Goal: Task Accomplishment & Management: Use online tool/utility

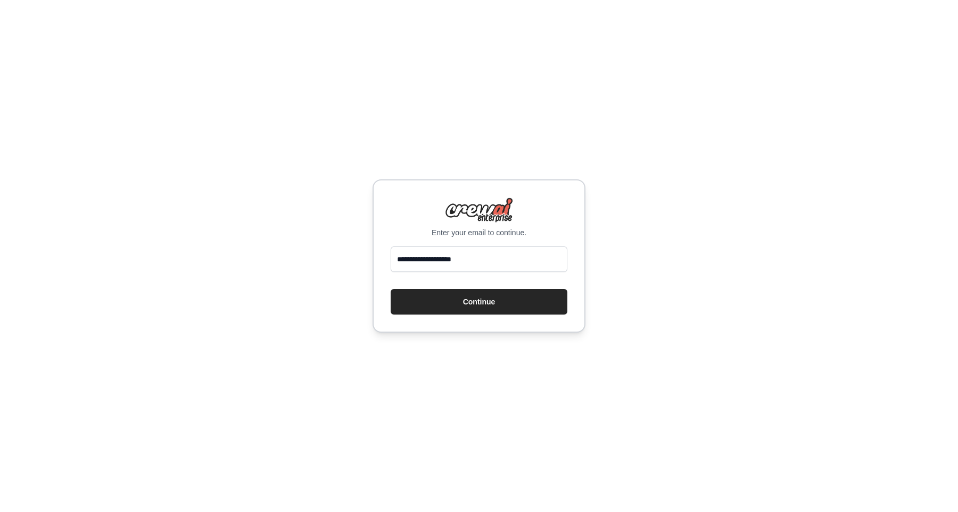
type input "**********"
click at [391, 289] on button "Continue" at bounding box center [479, 302] width 177 height 26
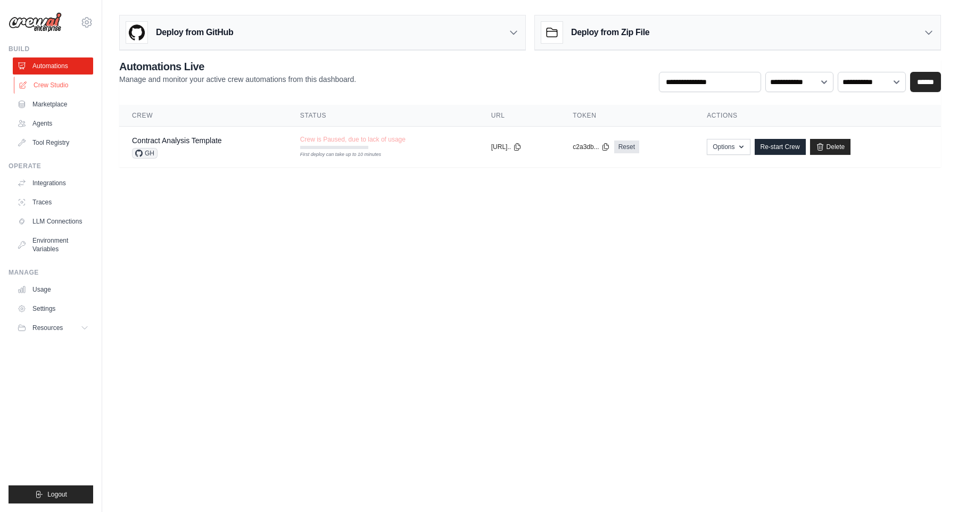
click at [49, 78] on link "Crew Studio" at bounding box center [54, 85] width 80 height 17
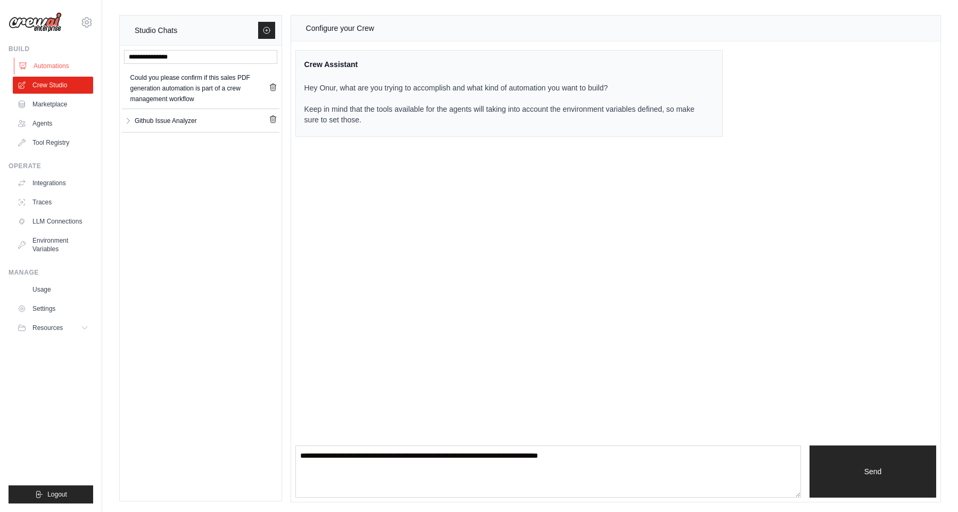
click at [79, 67] on link "Automations" at bounding box center [54, 65] width 80 height 17
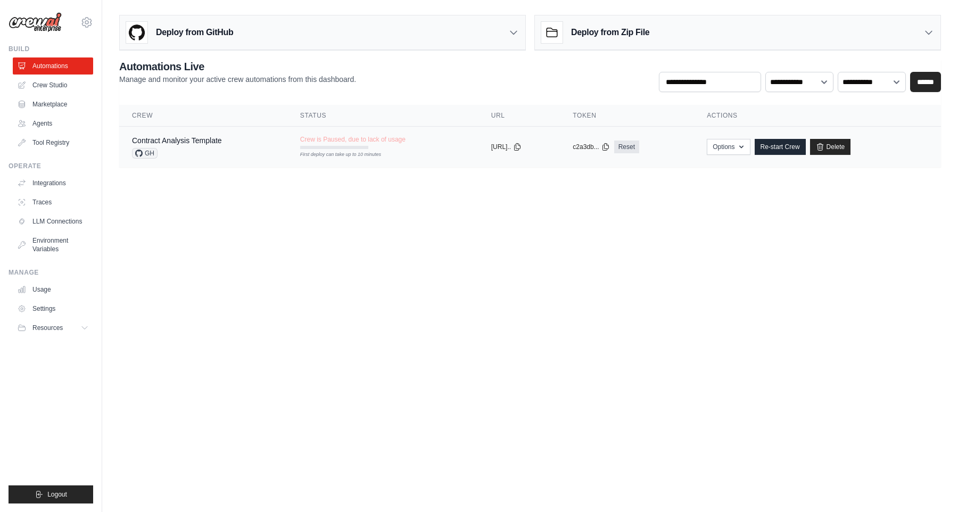
click at [227, 157] on div "Contract Analysis Template GH" at bounding box center [203, 146] width 143 height 23
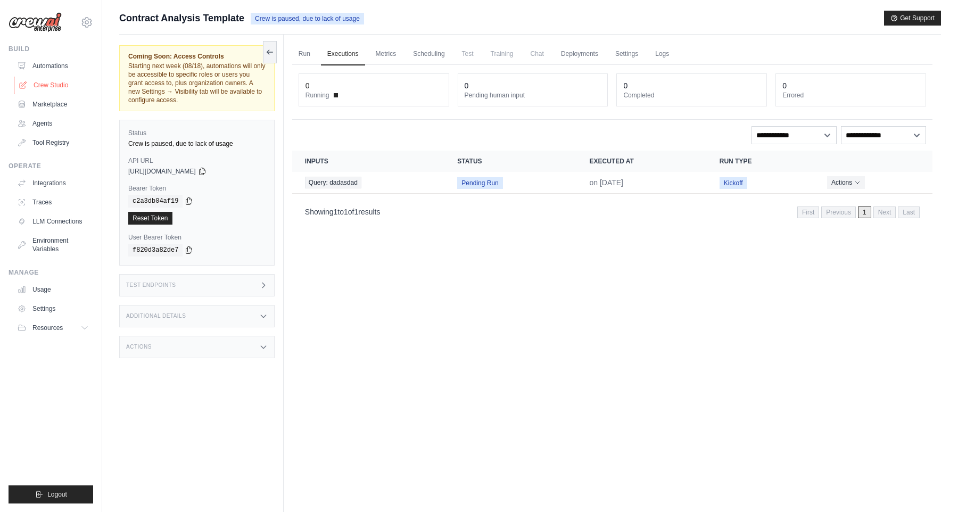
click at [57, 85] on link "Crew Studio" at bounding box center [54, 85] width 80 height 17
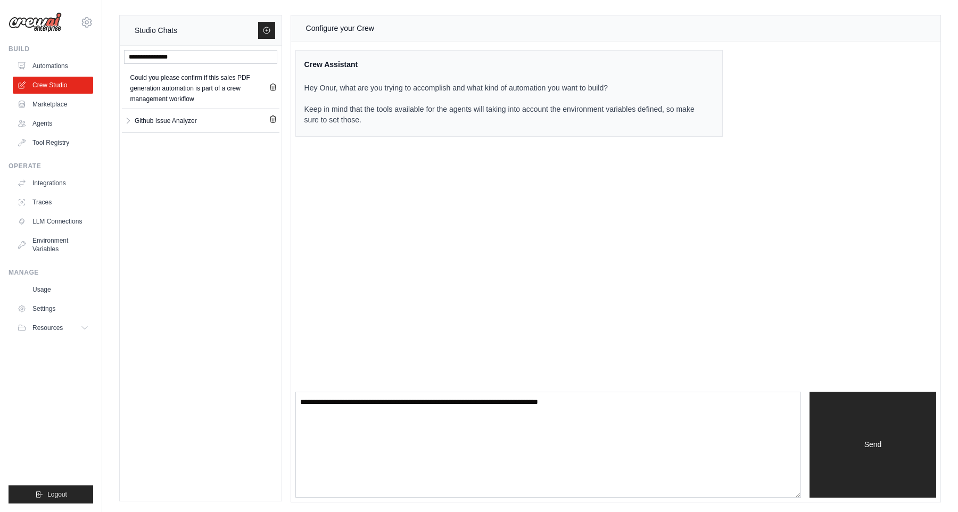
drag, startPoint x: 799, startPoint y: 495, endPoint x: 755, endPoint y: 549, distance: 69.6
click at [755, 512] on html "[EMAIL_ADDRESS][DOMAIN_NAME] Settings Build Automations Crew Studio" at bounding box center [479, 256] width 958 height 513
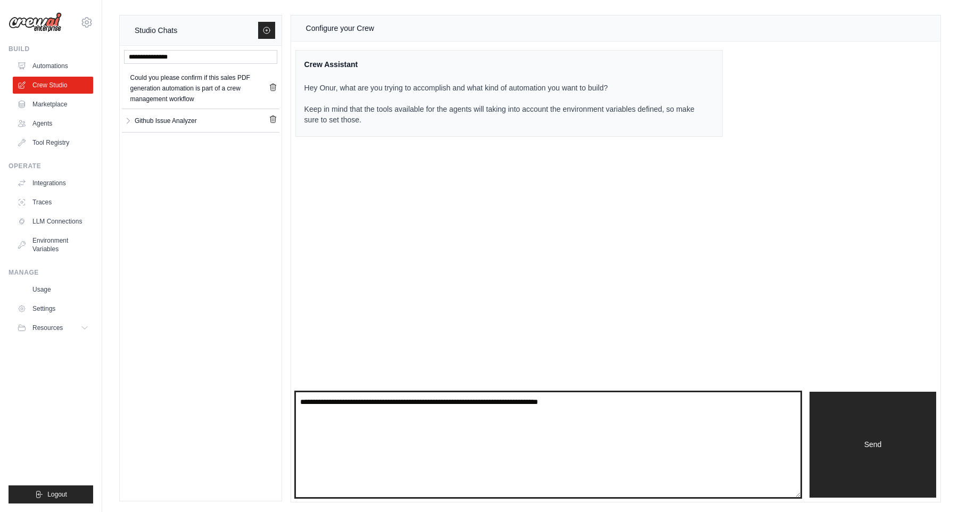
drag, startPoint x: 801, startPoint y: 494, endPoint x: 797, endPoint y: 548, distance: 53.9
click at [797, 512] on html "[EMAIL_ADDRESS][DOMAIN_NAME] Settings Build Automations Crew Studio" at bounding box center [479, 256] width 958 height 513
drag, startPoint x: 801, startPoint y: 496, endPoint x: 739, endPoint y: 539, distance: 75.3
click at [739, 512] on html "[EMAIL_ADDRESS][DOMAIN_NAME] Settings Build Automations Crew Studio" at bounding box center [479, 256] width 958 height 513
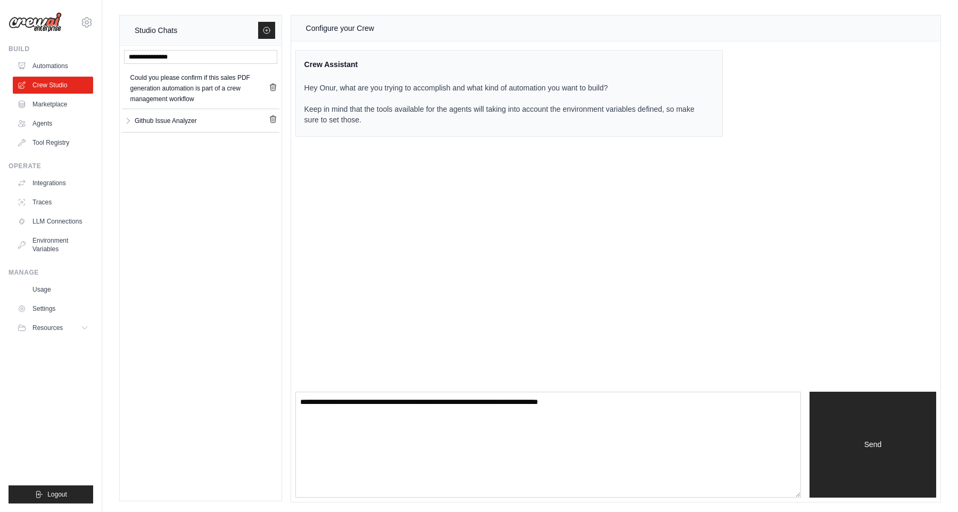
click at [735, 323] on div "Configure your Crew Crew Assistant Hey Onur, what are you trying to accomplish …" at bounding box center [615, 258] width 649 height 487
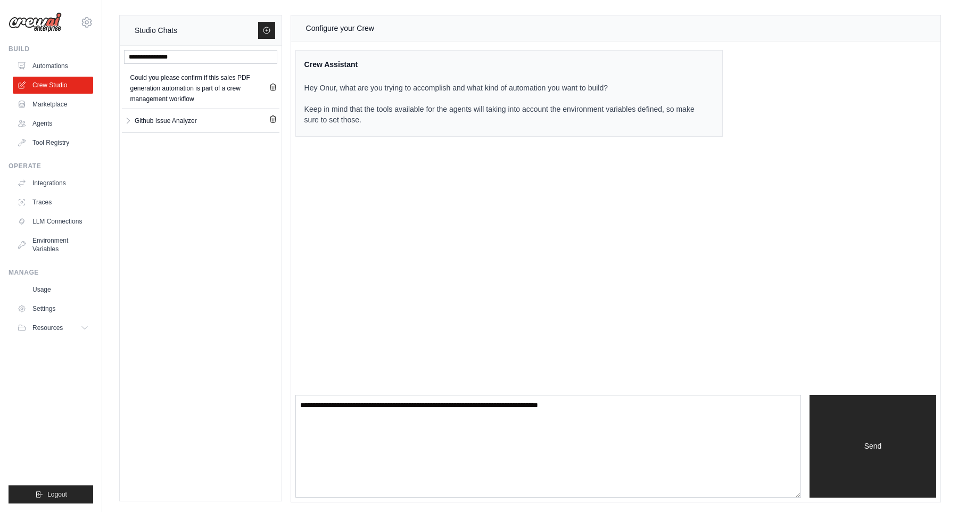
drag, startPoint x: 796, startPoint y: 495, endPoint x: 693, endPoint y: 526, distance: 107.4
click at [693, 512] on html "[EMAIL_ADDRESS][DOMAIN_NAME] Settings Build Automations Crew Studio" at bounding box center [479, 256] width 958 height 513
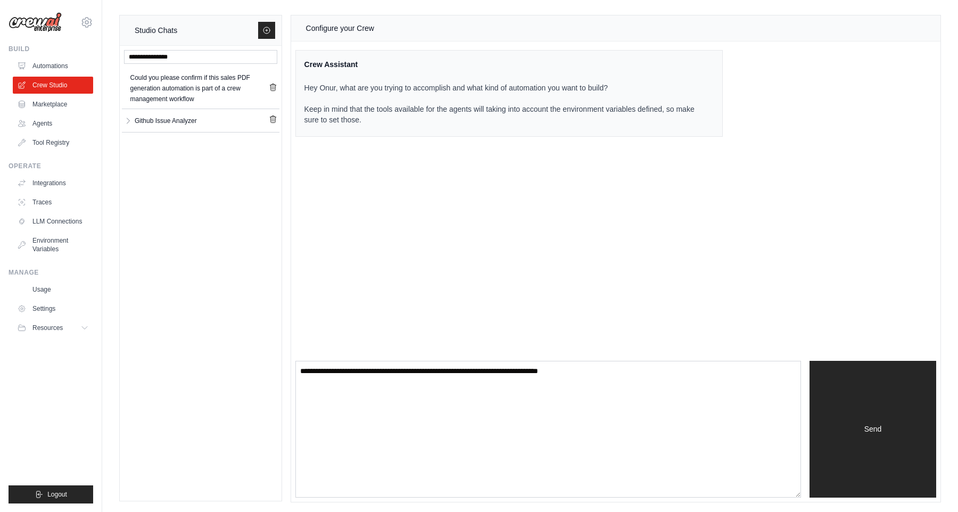
click at [639, 351] on div "Configure your Crew Crew Assistant Hey Onur, what are you trying to accomplish …" at bounding box center [615, 258] width 649 height 487
